Goal: Use online tool/utility: Utilize a website feature to perform a specific function

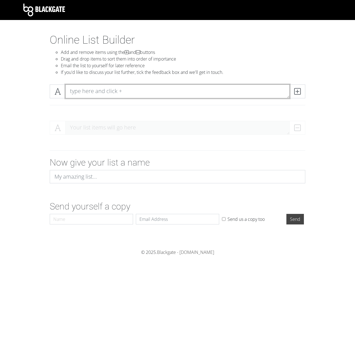
click at [87, 90] on textarea at bounding box center [177, 91] width 224 height 14
type textarea "Eagles"
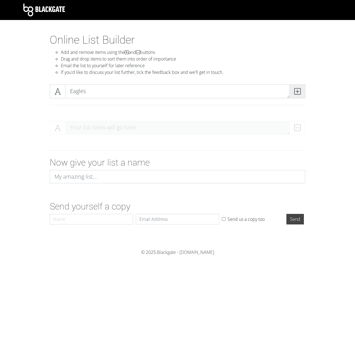
click at [302, 89] on span at bounding box center [297, 91] width 16 height 14
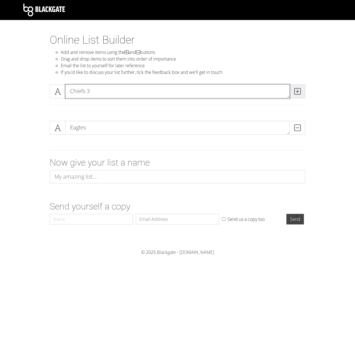
type textarea "Chiefs 3"
click at [299, 95] on span at bounding box center [297, 91] width 16 height 14
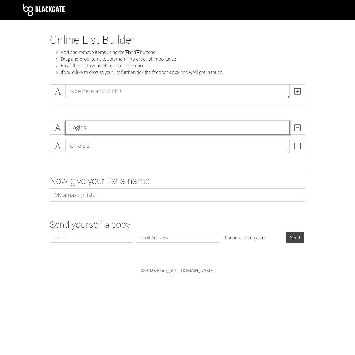
click at [100, 132] on textarea "Eagles" at bounding box center [177, 128] width 224 height 14
type textarea "Eagles 16"
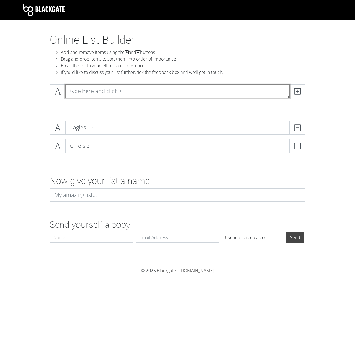
click at [111, 92] on textarea at bounding box center [177, 91] width 224 height 14
click at [109, 94] on textarea at bounding box center [177, 91] width 224 height 14
type textarea "A"
type textarea "Cardinals -6.5"
drag, startPoint x: 307, startPoint y: 96, endPoint x: 302, endPoint y: 96, distance: 4.2
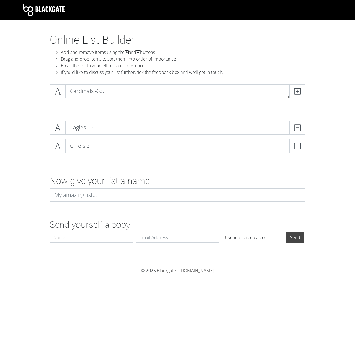
click at [306, 96] on div "Cardinals -6.5" at bounding box center [177, 97] width 264 height 27
click at [302, 96] on span at bounding box center [297, 91] width 16 height 14
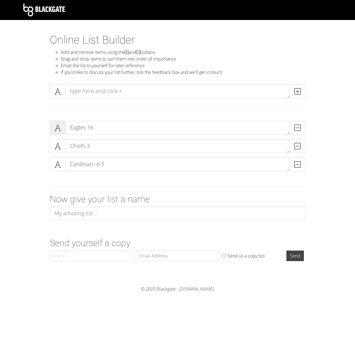
click at [57, 125] on icon at bounding box center [57, 128] width 6 height 6
click at [62, 146] on span at bounding box center [58, 146] width 16 height 14
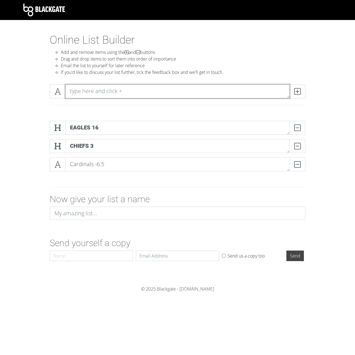
click at [93, 88] on textarea at bounding box center [177, 91] width 224 height 14
type textarea "Patriots -2.5"
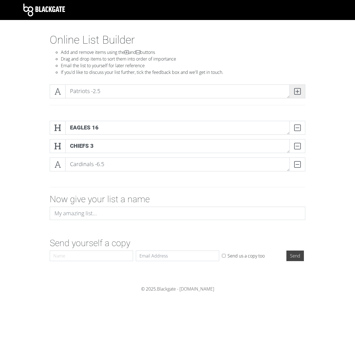
click at [300, 86] on span at bounding box center [297, 91] width 16 height 14
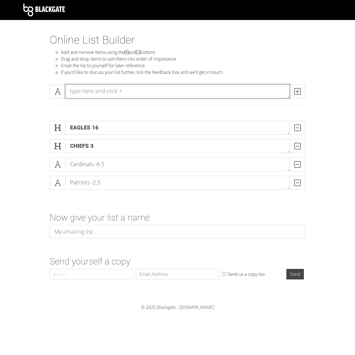
click at [213, 88] on textarea at bounding box center [177, 91] width 224 height 14
type textarea "Commanders -6.5"
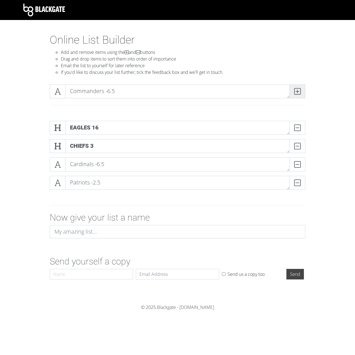
click at [299, 92] on icon at bounding box center [297, 91] width 6 height 6
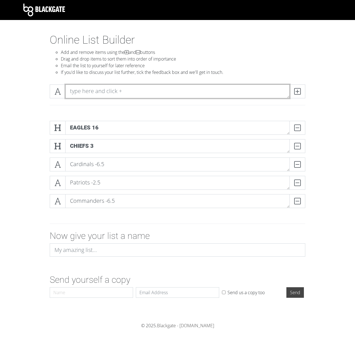
click at [132, 90] on textarea at bounding box center [177, 91] width 224 height 14
type textarea "Bengals"
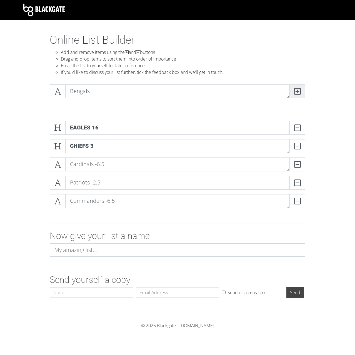
click at [303, 87] on span at bounding box center [297, 91] width 16 height 14
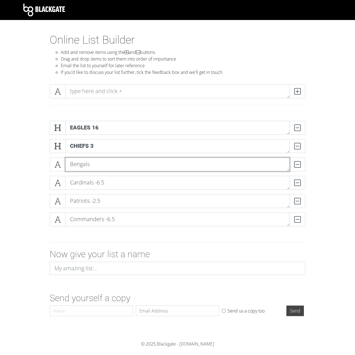
click at [108, 166] on textarea "Bengals" at bounding box center [177, 164] width 224 height 14
type textarea "Bengals -5.5"
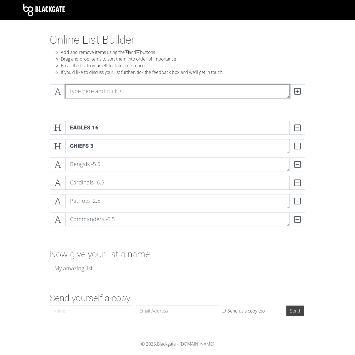
click at [93, 89] on textarea at bounding box center [177, 91] width 224 height 14
type textarea "N"
type textarea "49ers -1.5"
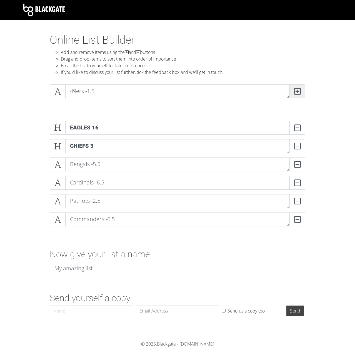
click at [299, 90] on icon at bounding box center [297, 91] width 6 height 6
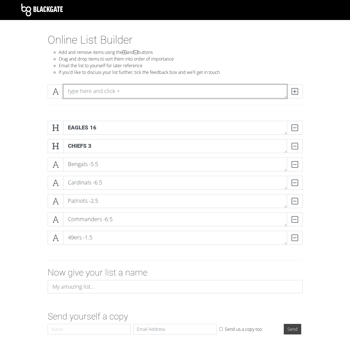
click at [245, 93] on textarea at bounding box center [175, 91] width 224 height 14
drag, startPoint x: 146, startPoint y: 92, endPoint x: 17, endPoint y: 82, distance: 128.5
click at [18, 82] on div "Lions" at bounding box center [175, 98] width 316 height 36
type textarea "Packers -1.5"
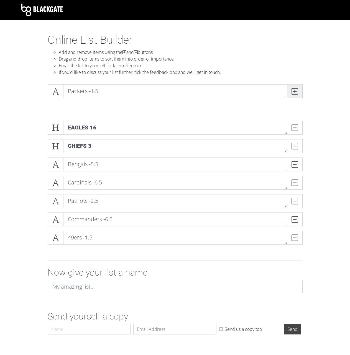
click at [291, 93] on span at bounding box center [295, 91] width 16 height 14
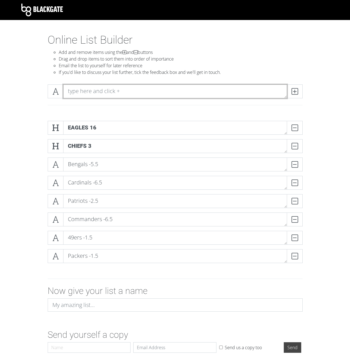
click at [170, 91] on textarea at bounding box center [175, 91] width 224 height 14
type textarea "Ravens -1.5"
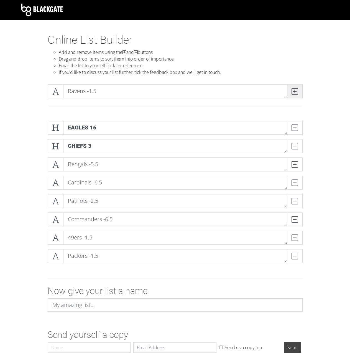
click at [293, 88] on icon at bounding box center [295, 91] width 6 height 6
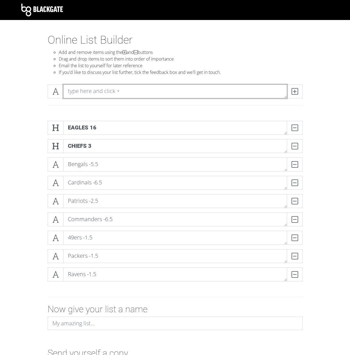
click at [102, 91] on textarea at bounding box center [175, 91] width 224 height 14
drag, startPoint x: 119, startPoint y: 85, endPoint x: 1, endPoint y: 79, distance: 118.7
click at [1, 79] on section "Online List Builder Add and remove items using the and buttons Drag and drop it…" at bounding box center [175, 214] width 350 height 362
type textarea "Colts -1.5"
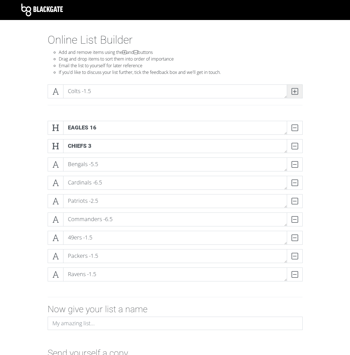
click at [296, 89] on icon at bounding box center [295, 91] width 6 height 6
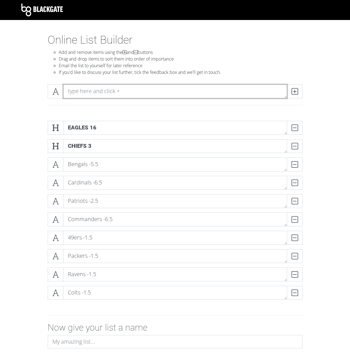
click at [216, 90] on textarea at bounding box center [175, 91] width 224 height 14
type textarea "Steelers -2.5"
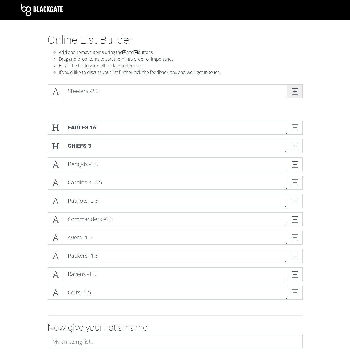
click at [302, 92] on span at bounding box center [295, 91] width 16 height 14
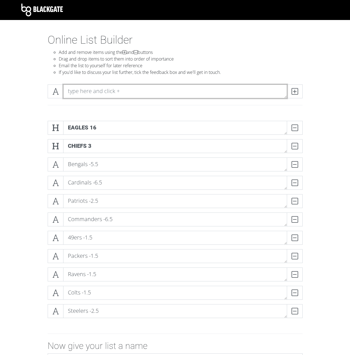
click at [235, 95] on textarea at bounding box center [175, 91] width 224 height 14
type textarea "P"
type textarea "Jaguars -3.5"
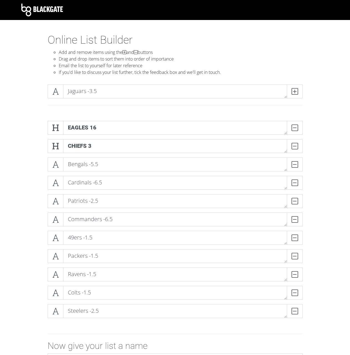
click at [305, 89] on div "Jaguars -3.5" at bounding box center [176, 97] width 264 height 27
click at [292, 91] on icon at bounding box center [295, 91] width 6 height 6
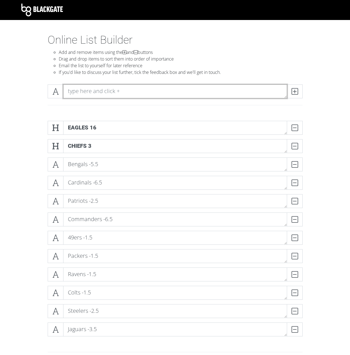
click at [246, 88] on textarea at bounding box center [175, 91] width 224 height 14
type textarea "F"
type textarea "Buccaneers -1.5"
click at [303, 88] on div "Buccaneers -1.5" at bounding box center [175, 91] width 258 height 14
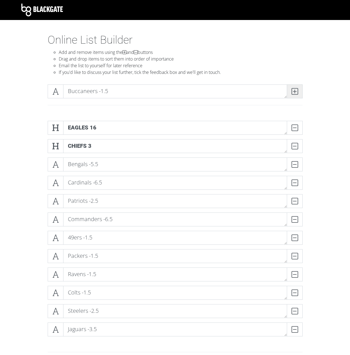
click at [297, 88] on icon at bounding box center [295, 91] width 6 height 6
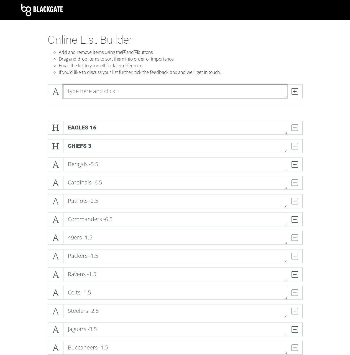
click at [262, 91] on textarea at bounding box center [175, 91] width 224 height 14
type textarea "Broncos -8.5"
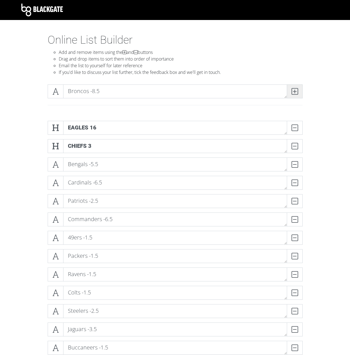
click at [295, 94] on icon at bounding box center [295, 91] width 6 height 6
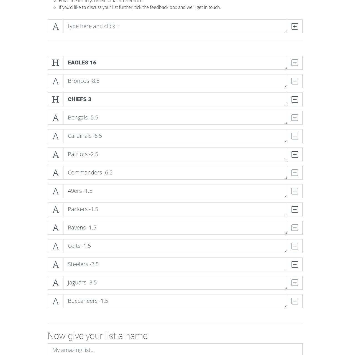
scroll to position [55, 0]
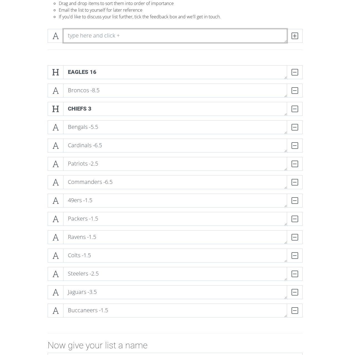
click at [113, 35] on textarea at bounding box center [175, 36] width 224 height 14
type textarea "Rams -3.5"
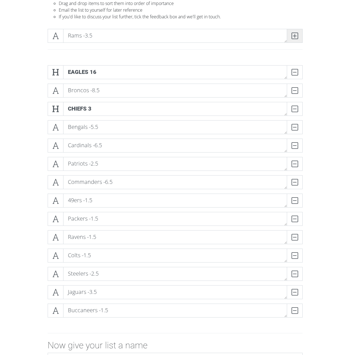
click at [294, 38] on icon at bounding box center [295, 36] width 6 height 6
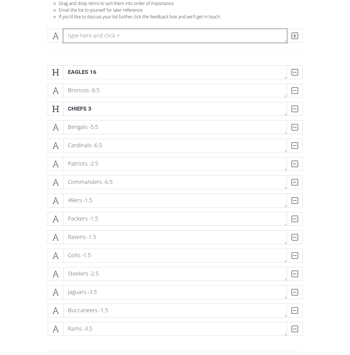
click at [133, 35] on textarea at bounding box center [175, 36] width 224 height 14
type textarea "Vikings -1.5"
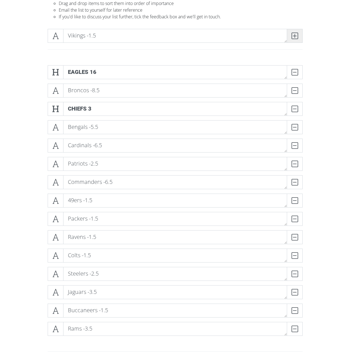
click at [295, 35] on icon at bounding box center [295, 36] width 6 height 6
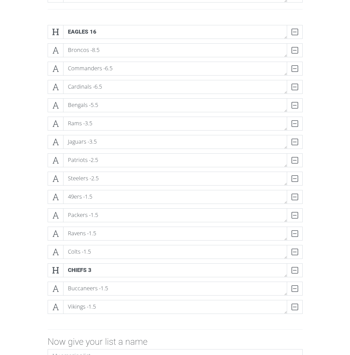
scroll to position [83, 0]
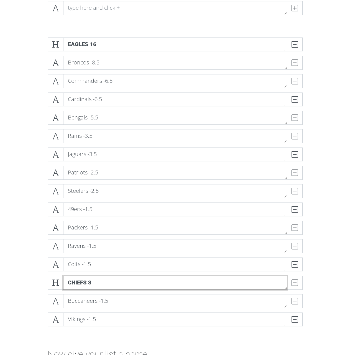
click at [126, 281] on textarea "Chiefs 3" at bounding box center [175, 282] width 224 height 14
type textarea "Chiefs 3 -3.5"
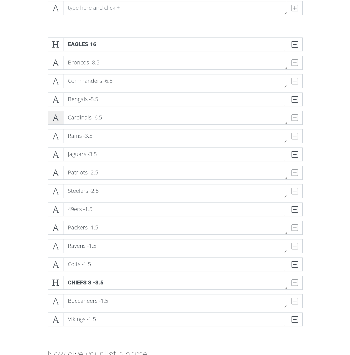
click at [62, 116] on span at bounding box center [56, 118] width 16 height 14
click at [52, 99] on icon at bounding box center [55, 100] width 6 height 6
click at [57, 84] on icon at bounding box center [55, 81] width 6 height 6
click at [54, 65] on icon at bounding box center [55, 63] width 6 height 6
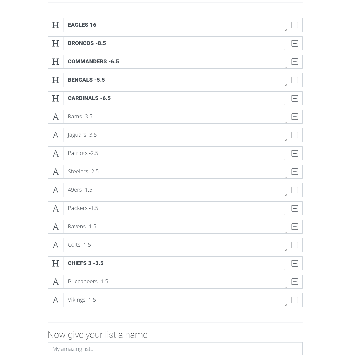
scroll to position [111, 0]
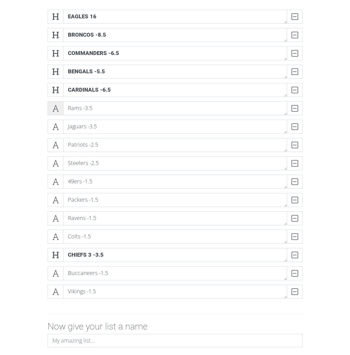
click at [51, 109] on span at bounding box center [56, 108] width 16 height 14
click at [53, 124] on icon at bounding box center [55, 127] width 6 height 6
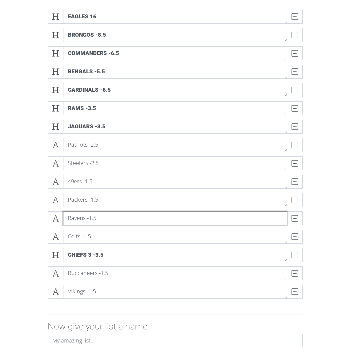
click at [84, 218] on textarea "Ravens -1.5" at bounding box center [175, 218] width 224 height 14
drag, startPoint x: 86, startPoint y: 217, endPoint x: 49, endPoint y: 220, distance: 36.7
click at [49, 220] on div "Ravens -1.5 DELETE" at bounding box center [175, 218] width 255 height 14
click at [76, 220] on textarea "Ravens -1.5" at bounding box center [175, 218] width 224 height 14
click at [69, 220] on textarea "Ravens -1.5" at bounding box center [175, 218] width 224 height 14
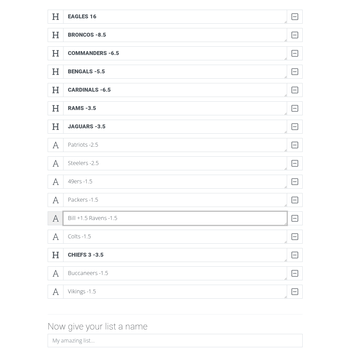
type textarea "Bill +1.5 Ravens -1.5"
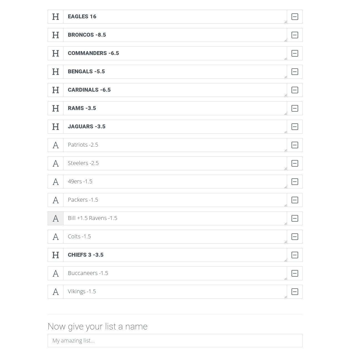
drag, startPoint x: 62, startPoint y: 217, endPoint x: 54, endPoint y: 218, distance: 8.1
click at [62, 217] on span at bounding box center [56, 218] width 16 height 14
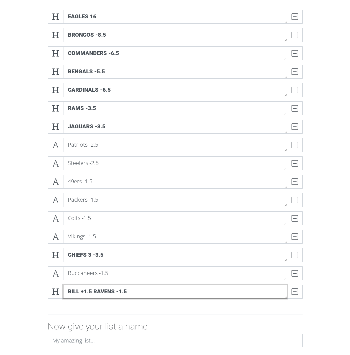
click at [80, 293] on textarea "Bill +1.5 Ravens -1.5" at bounding box center [175, 291] width 224 height 14
type textarea "Bills +1.5 Ravens -1.5"
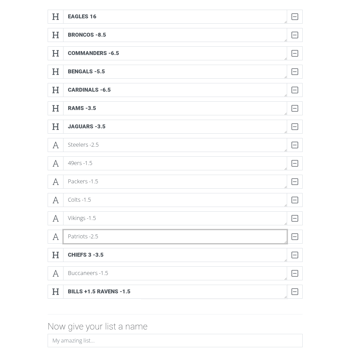
click at [70, 238] on textarea "Patriots -2.5" at bounding box center [175, 236] width 224 height 14
click at [68, 237] on textarea "Patriots -2.5" at bounding box center [175, 236] width 224 height 14
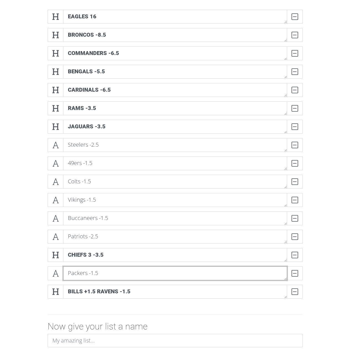
drag, startPoint x: 84, startPoint y: 268, endPoint x: 80, endPoint y: 274, distance: 6.4
click at [84, 269] on textarea "Packers -1.5" at bounding box center [175, 273] width 224 height 14
click at [68, 275] on textarea "Packers -1.5" at bounding box center [175, 273] width 224 height 14
type textarea "Lions +1.5 Packers -1.5"
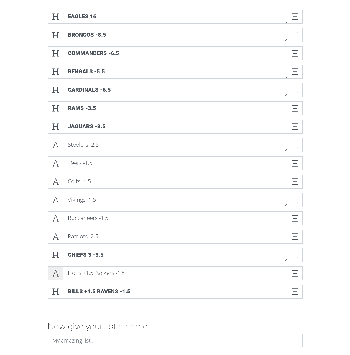
click at [60, 276] on span at bounding box center [56, 273] width 16 height 14
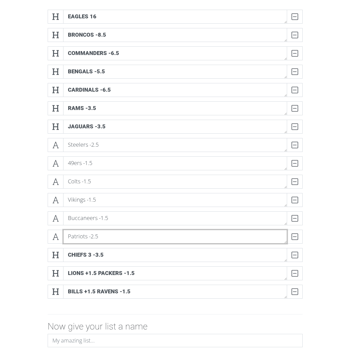
click at [68, 237] on textarea "Patriots -2.5" at bounding box center [175, 236] width 224 height 14
click at [118, 241] on textarea "Patriots -2.5" at bounding box center [175, 236] width 224 height 14
type textarea "Patriots -2.5 Raiders"
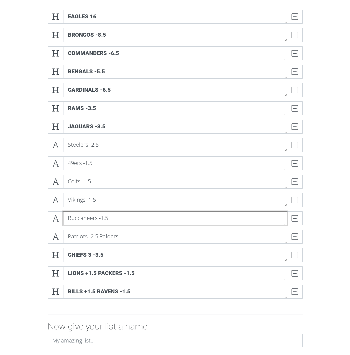
click at [151, 215] on textarea "Buccaneers -1.5" at bounding box center [175, 218] width 224 height 14
type textarea "Buccaneers -1.5 Falcons"
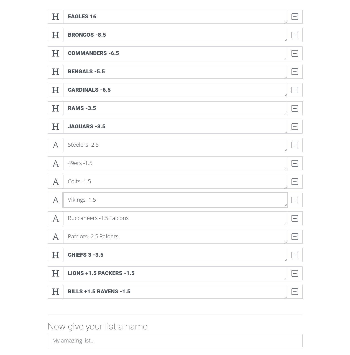
click at [139, 194] on textarea "Vikings -1.5" at bounding box center [175, 200] width 224 height 14
type textarea "Vikings -1.5 Bears"
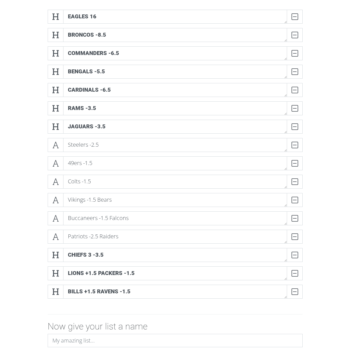
click at [131, 174] on div "49ers -1.5 DELETE" at bounding box center [175, 165] width 258 height 18
click at [123, 185] on textarea "Colts -1.5" at bounding box center [175, 181] width 224 height 14
click at [127, 162] on textarea "49ers -1.5" at bounding box center [175, 163] width 224 height 14
click at [55, 150] on span at bounding box center [56, 145] width 16 height 14
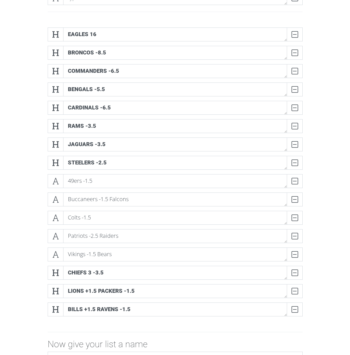
scroll to position [83, 0]
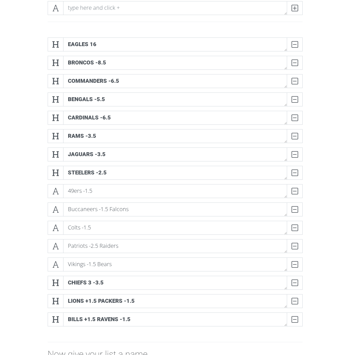
click at [326, 204] on div "Eagles 16 DELETE Broncos -8.5 DELETE Commanders -6.5 DELETE Bengals -5.5 DELETE…" at bounding box center [175, 184] width 316 height 302
click at [53, 194] on icon at bounding box center [55, 191] width 6 height 6
click at [58, 206] on icon at bounding box center [55, 209] width 6 height 6
click at [62, 240] on span at bounding box center [56, 246] width 16 height 14
click at [59, 233] on span at bounding box center [56, 228] width 16 height 14
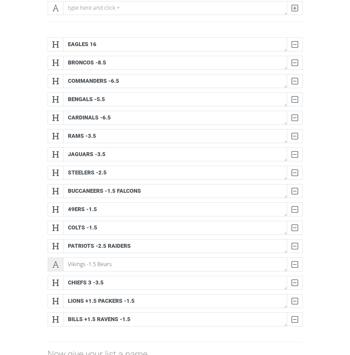
click at [55, 265] on icon at bounding box center [55, 264] width 6 height 6
